Goal: Complete application form

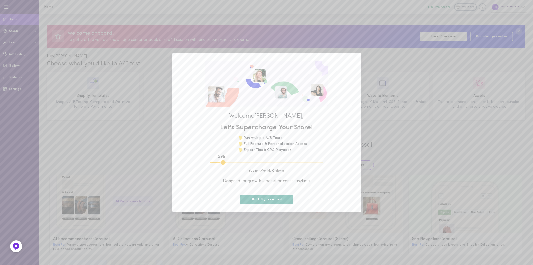
click at [479, 152] on div "Welcome Laurin , Let's Supercharge Your Store! 🌟 Run multiple A/B Tests 🌟 Full …" at bounding box center [266, 132] width 533 height 265
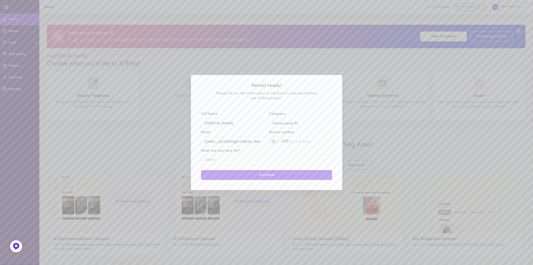
click at [243, 162] on div "Select..." at bounding box center [262, 160] width 118 height 5
click at [179, 160] on input "What are you here for? Select..." at bounding box center [179, 160] width 0 height 0
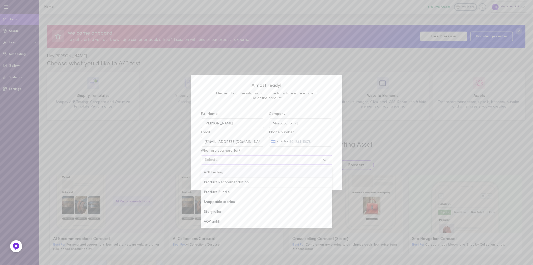
click at [320, 107] on div "Almost ready! Please fill out the information in the form to ensure efficient u…" at bounding box center [266, 132] width 151 height 115
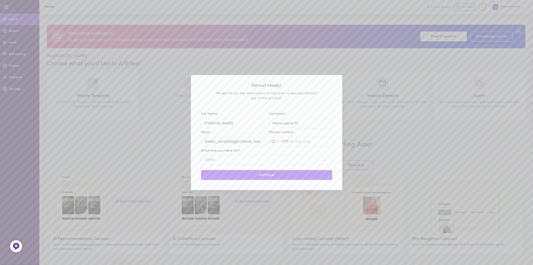
click at [245, 128] on div "Laurin Bryant" at bounding box center [232, 123] width 63 height 10
click at [245, 128] on input "Laurin Bryant" at bounding box center [232, 123] width 63 height 10
click at [246, 122] on input "Laurin Bryant" at bounding box center [232, 123] width 63 height 10
click at [246, 120] on input "Laurin Bryant" at bounding box center [232, 123] width 63 height 10
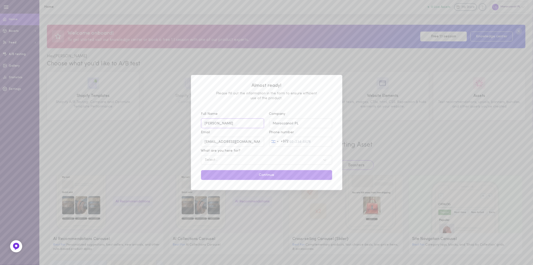
click at [246, 119] on input "Laurin Bryant" at bounding box center [232, 123] width 63 height 10
click at [246, 127] on input "Laurin Bryant" at bounding box center [232, 123] width 63 height 10
click at [211, 122] on input "Laurin Bryant" at bounding box center [232, 123] width 63 height 10
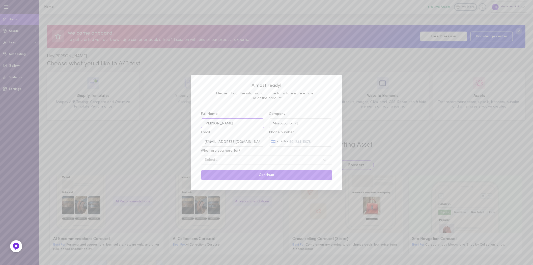
type input "Daria Levenko"
click at [254, 141] on input "idit@moroccanoil.com" at bounding box center [232, 142] width 63 height 10
type input "darial@moroccanoil.com"
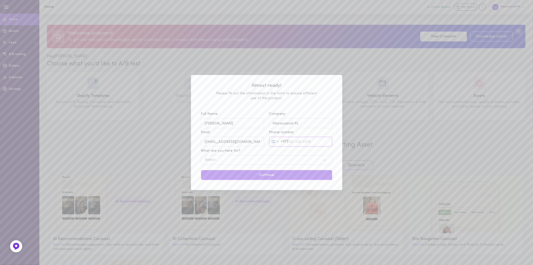
click at [308, 138] on input "Phone number Israel +972 +972 244 results found Afghanistan +93 Åland Islands +…" at bounding box center [300, 142] width 63 height 10
type input "0536276630"
click at [237, 119] on input "Daria Levenko" at bounding box center [232, 123] width 63 height 10
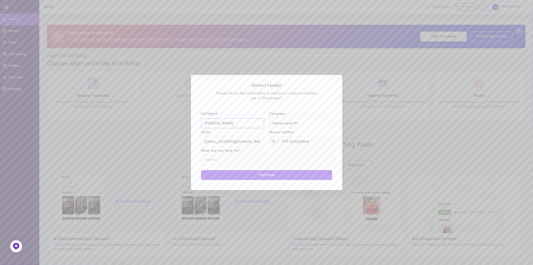
click at [237, 119] on input "Daria Levenko" at bounding box center [232, 123] width 63 height 10
click at [238, 120] on input "Daria Levenko" at bounding box center [232, 123] width 63 height 10
click at [238, 119] on input "Daria Levenko" at bounding box center [232, 123] width 63 height 10
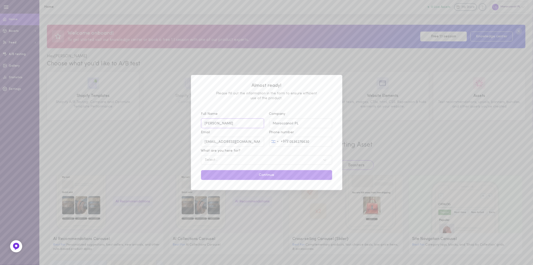
click at [210, 123] on input "Daria Levenko" at bounding box center [232, 123] width 63 height 10
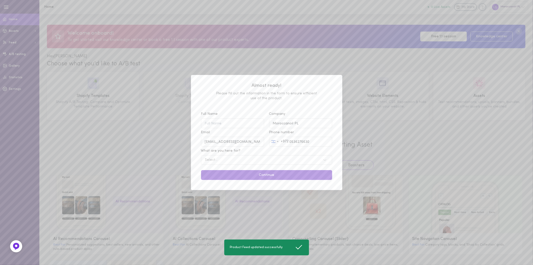
click at [241, 177] on button "Continue" at bounding box center [266, 175] width 131 height 10
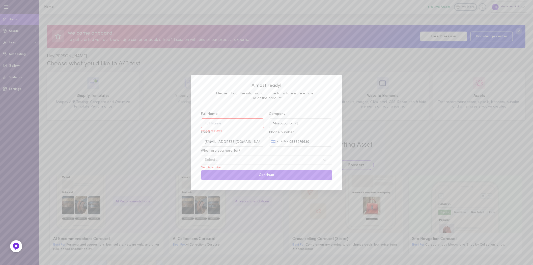
click at [233, 124] on input "Full Name Field is required" at bounding box center [232, 123] width 63 height 10
click at [232, 124] on input "Full Name Field is required" at bounding box center [232, 123] width 63 height 10
click at [224, 120] on input "Full Name Field is required" at bounding box center [232, 123] width 63 height 10
click at [216, 121] on input "Daria levenko" at bounding box center [232, 123] width 63 height 10
type input "Daria Levenko"
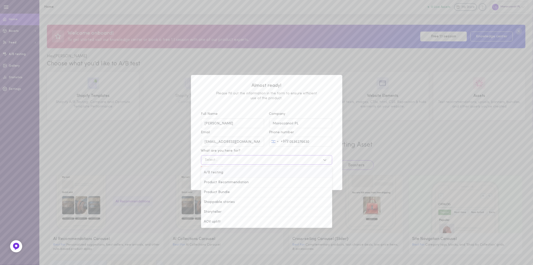
click at [256, 160] on div "Select..." at bounding box center [262, 160] width 118 height 5
click at [179, 160] on input "What are you here for? option A/B testing focused, 1 of 6. 6 results available.…" at bounding box center [179, 160] width 0 height 0
click at [302, 174] on div "A/B testing" at bounding box center [266, 173] width 131 height 10
click at [179, 160] on input "What are you here for? option A/B testing focused, 1 of 6. 6 results available.…" at bounding box center [179, 160] width 0 height 0
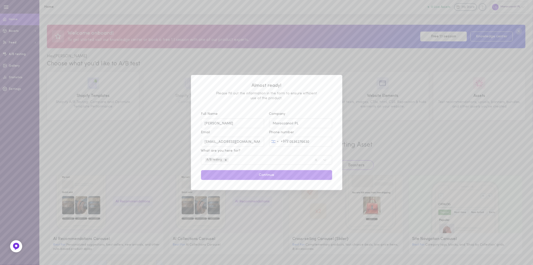
click at [302, 174] on button "Continue" at bounding box center [266, 175] width 131 height 10
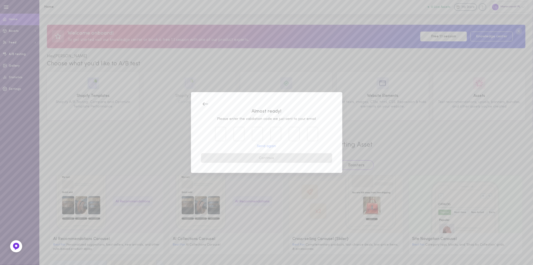
click at [220, 130] on input "text" at bounding box center [220, 134] width 11 height 14
paste input "4"
type input "4"
type input "1"
type input "0"
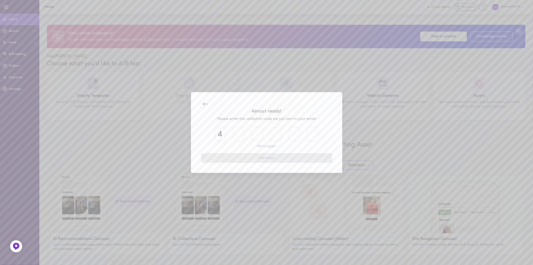
type input "7"
type input "5"
type input "0"
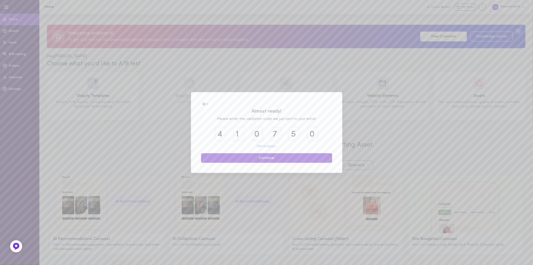
click at [243, 157] on button "Continue" at bounding box center [266, 158] width 131 height 10
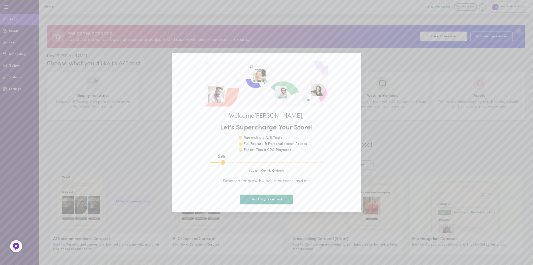
click at [137, 151] on div "Welcome [PERSON_NAME] , Let's Supercharge Your Store! 🌟 Run multiple A/B Tests …" at bounding box center [266, 132] width 533 height 265
click at [148, 113] on div "Welcome [PERSON_NAME] , Let's Supercharge Your Store! 🌟 Run multiple A/B Tests …" at bounding box center [266, 132] width 533 height 265
click at [128, 150] on div "Welcome [PERSON_NAME] , Let's Supercharge Your Store! 🌟 Run multiple A/B Tests …" at bounding box center [266, 132] width 533 height 265
click at [268, 197] on button "Start My Free Trial" at bounding box center [266, 200] width 53 height 10
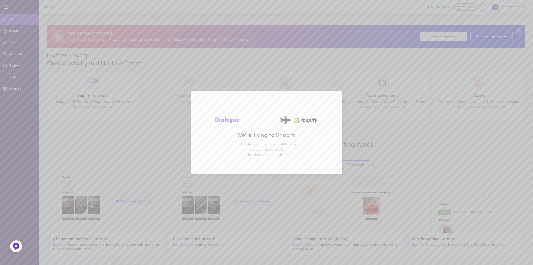
click at [415, 148] on div "We're flying to Shopify Calculating your shop monthly rate, please take a seat.…" at bounding box center [266, 132] width 533 height 265
